Goal: Task Accomplishment & Management: Manage account settings

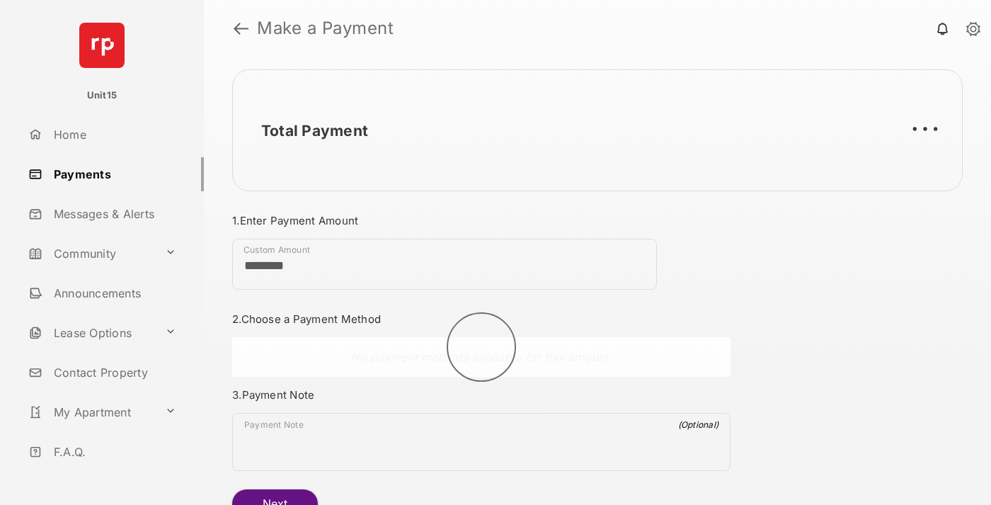
scroll to position [76, 0]
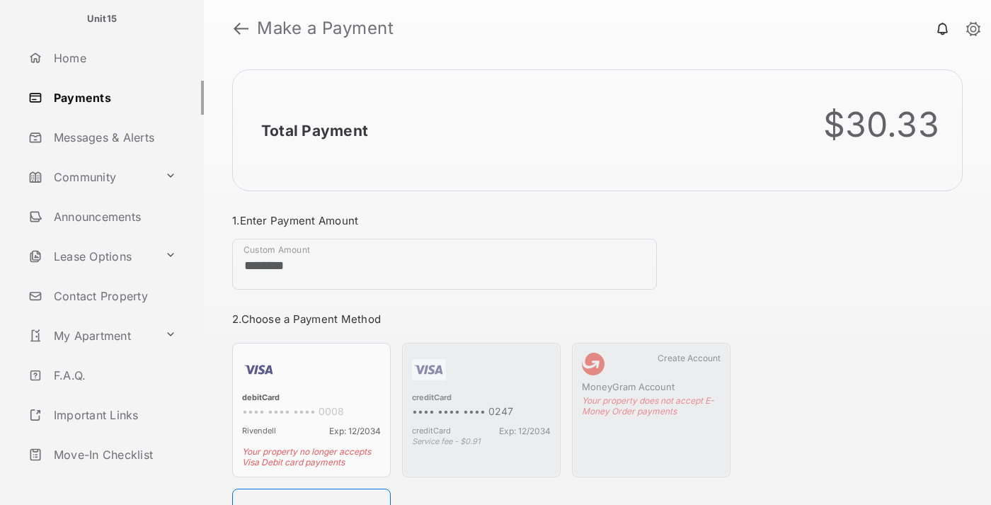
click at [110, 477] on link "Logout" at bounding box center [113, 494] width 181 height 34
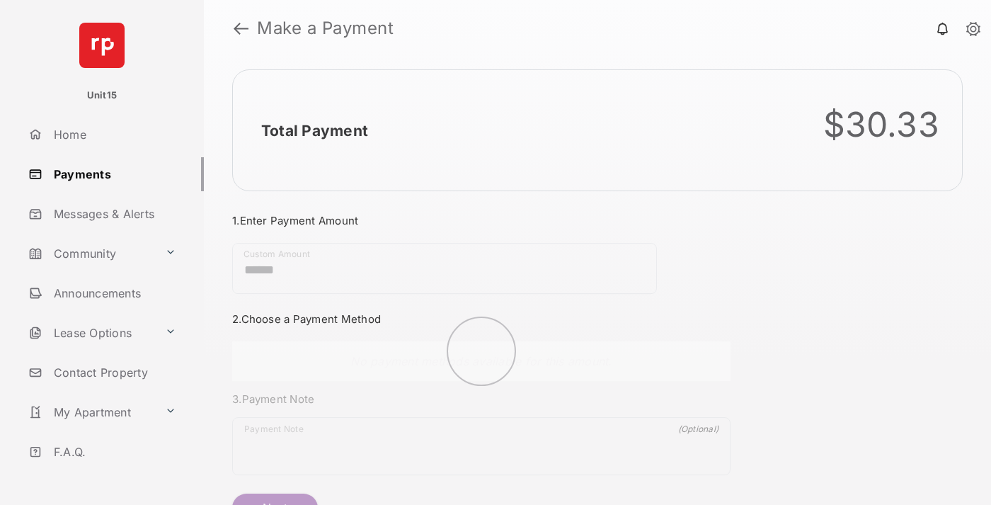
scroll to position [76, 0]
